Goal: Task Accomplishment & Management: Use online tool/utility

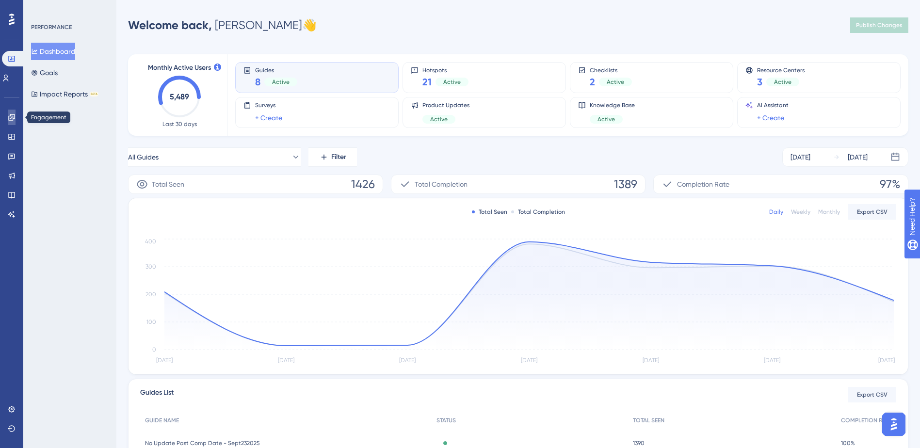
click at [11, 121] on icon at bounding box center [12, 117] width 8 height 8
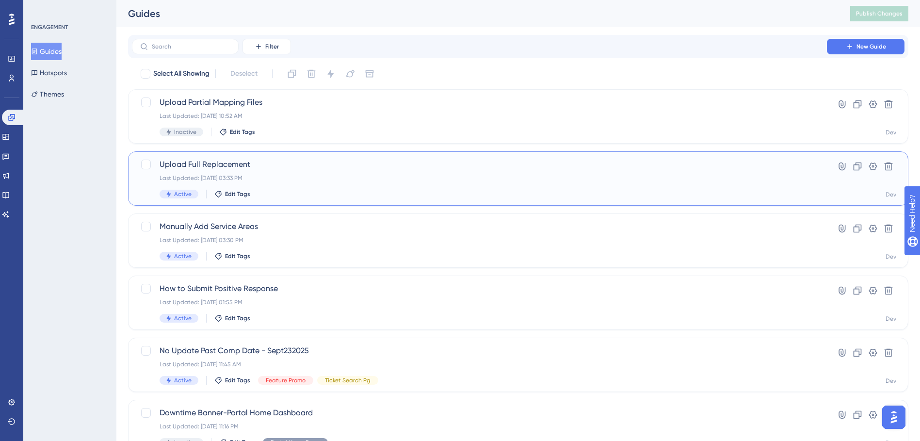
click at [331, 186] on div "Upload Full Replacement Last Updated: Sep 30 2025, 03:33 PM Active Edit Tags" at bounding box center [480, 179] width 640 height 40
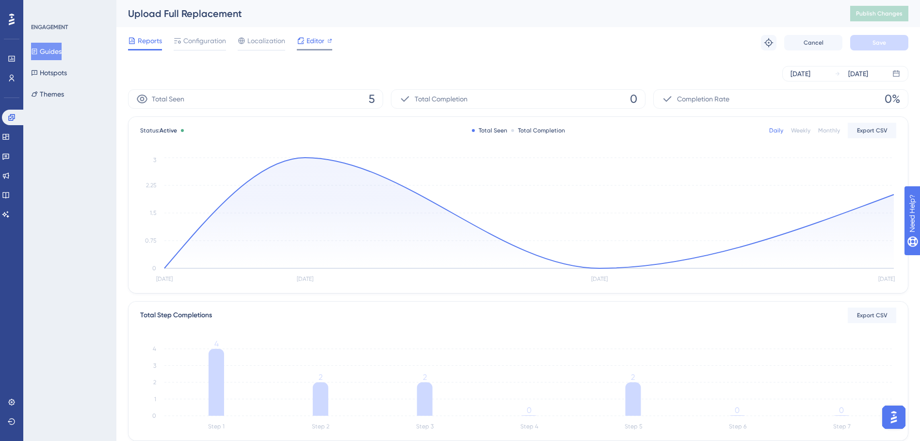
click at [305, 47] on div "Editor" at bounding box center [314, 43] width 35 height 16
click at [211, 45] on span "Configuration" at bounding box center [204, 41] width 43 height 12
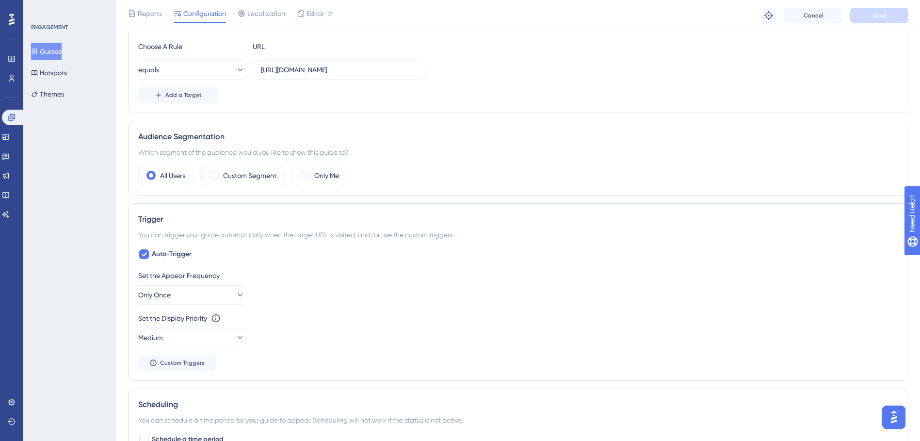
scroll to position [204, 0]
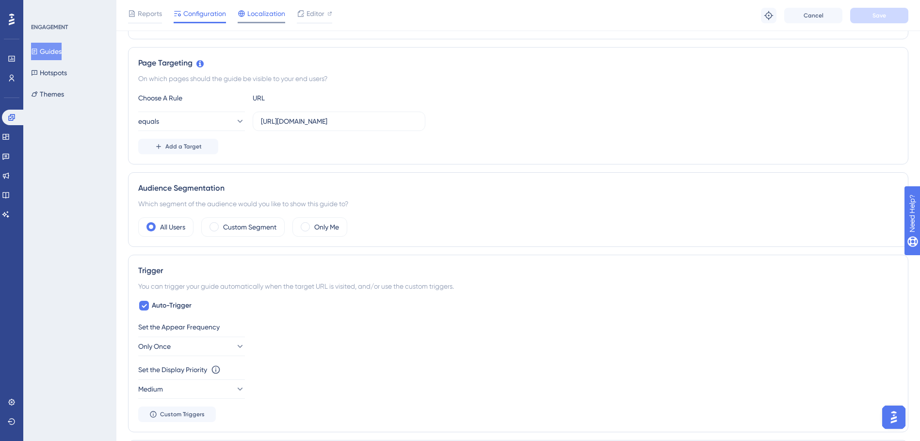
click at [262, 19] on div "Localization" at bounding box center [262, 16] width 48 height 16
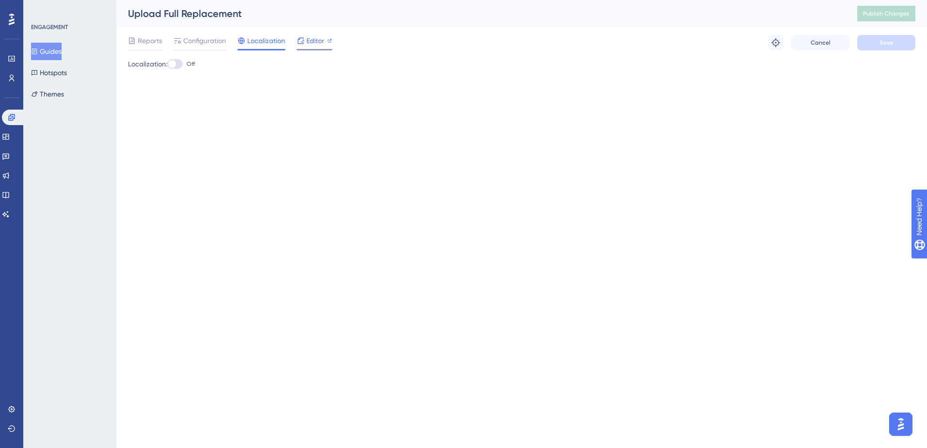
click at [308, 50] on div at bounding box center [314, 49] width 35 height 1
click at [909, 16] on span "Publish Changes" at bounding box center [886, 14] width 47 height 8
click at [890, 15] on span "Publish Changes" at bounding box center [886, 14] width 47 height 8
click at [864, 15] on span "Publish Changes" at bounding box center [886, 14] width 47 height 8
